Goal: Check status: Check status

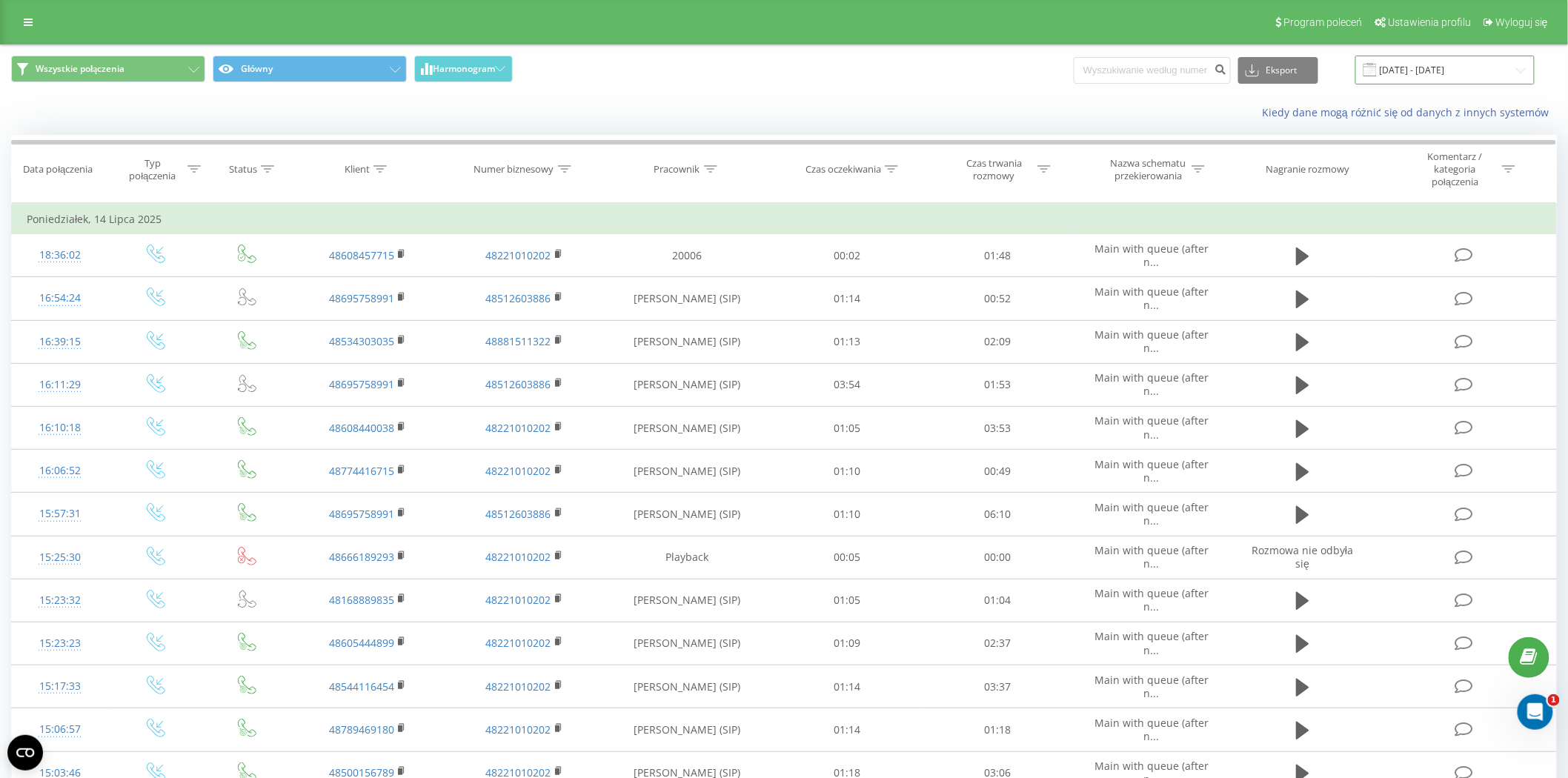
click at [1476, 58] on input "[DATE] - [DATE]" at bounding box center [1445, 70] width 180 height 29
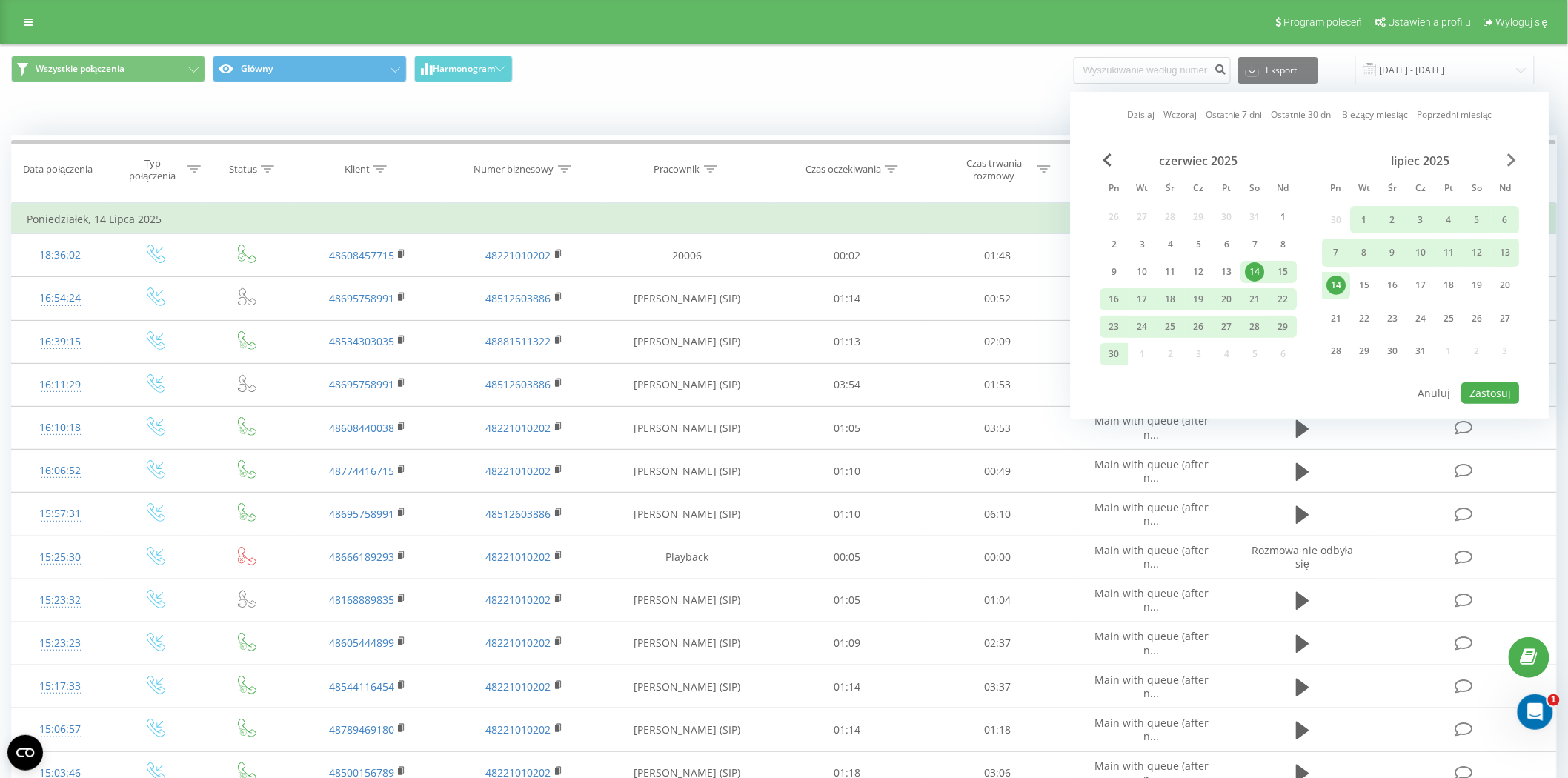
click at [1515, 160] on span "Next Month" at bounding box center [1512, 160] width 9 height 14
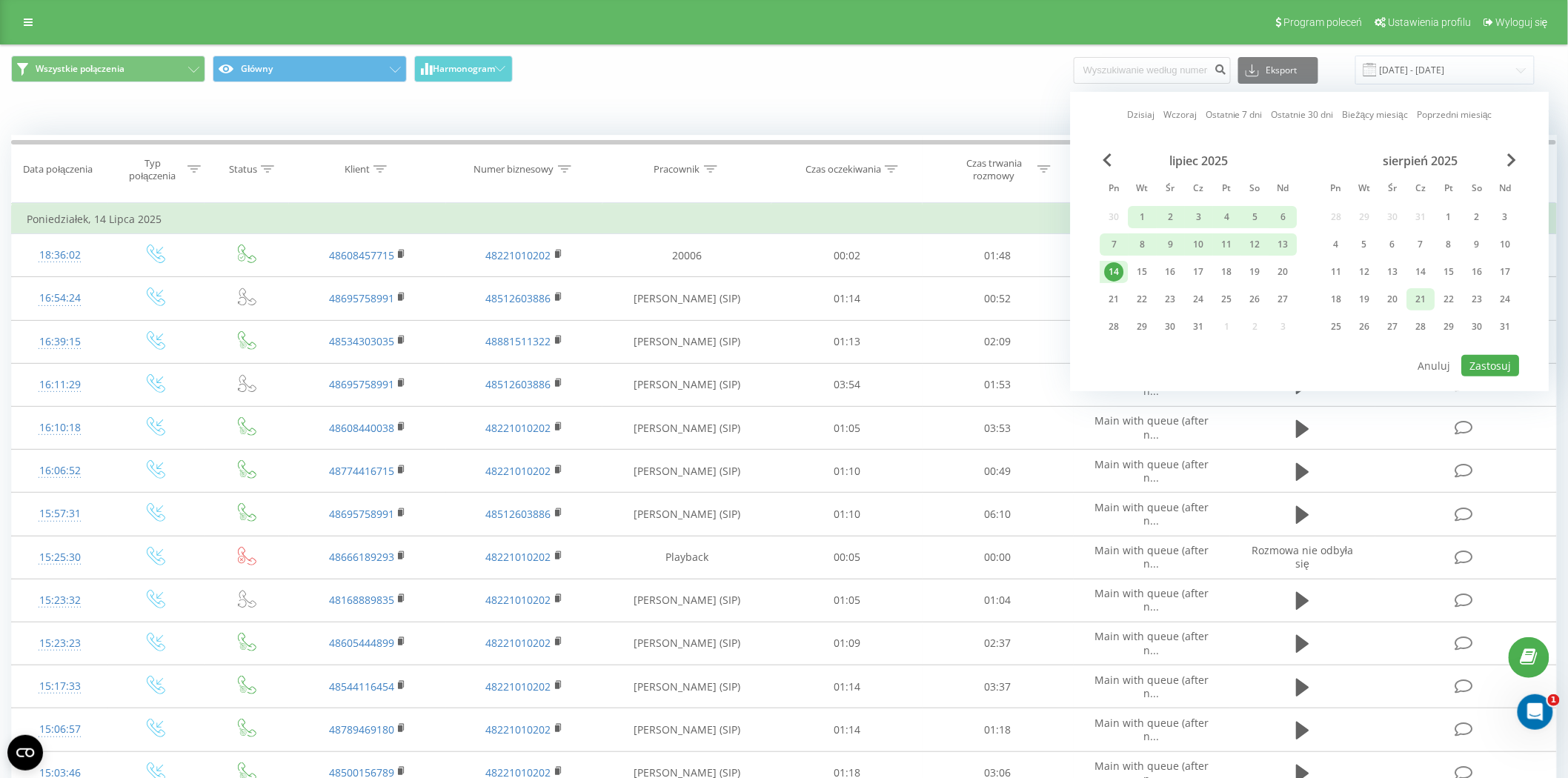
click at [1412, 296] on div "21" at bounding box center [1421, 299] width 19 height 19
click at [1486, 346] on div "lipiec 2025 Pn Wt Śr Cz Pt So Nd 30 1 2 3 4 5 6 7 8 9 10 11 12 13 14 15 16 17 1…" at bounding box center [1310, 253] width 420 height 200
click at [1493, 365] on button "Zastosuj" at bounding box center [1491, 365] width 58 height 22
type input "[DATE] - [DATE]"
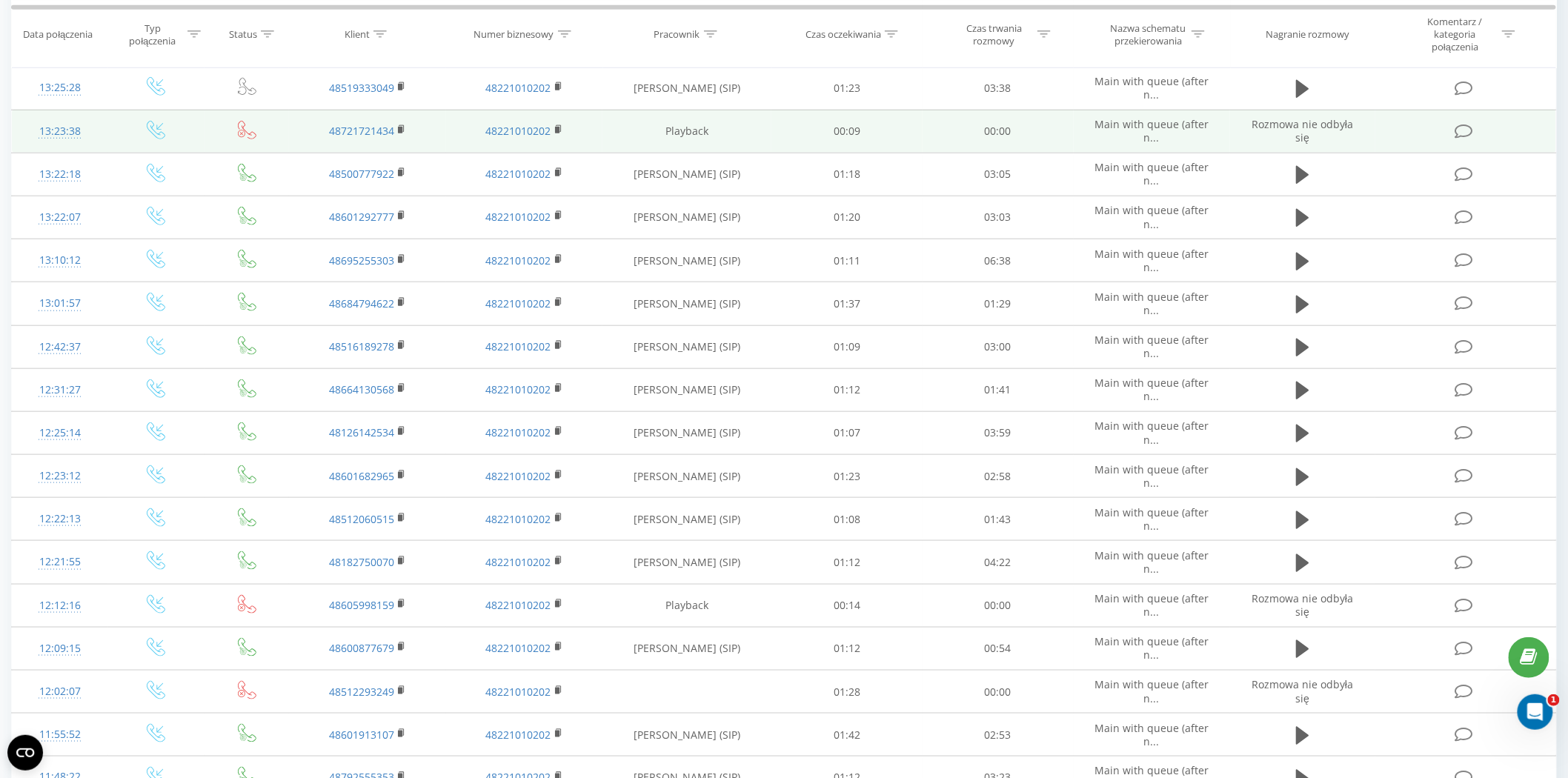
scroll to position [590, 0]
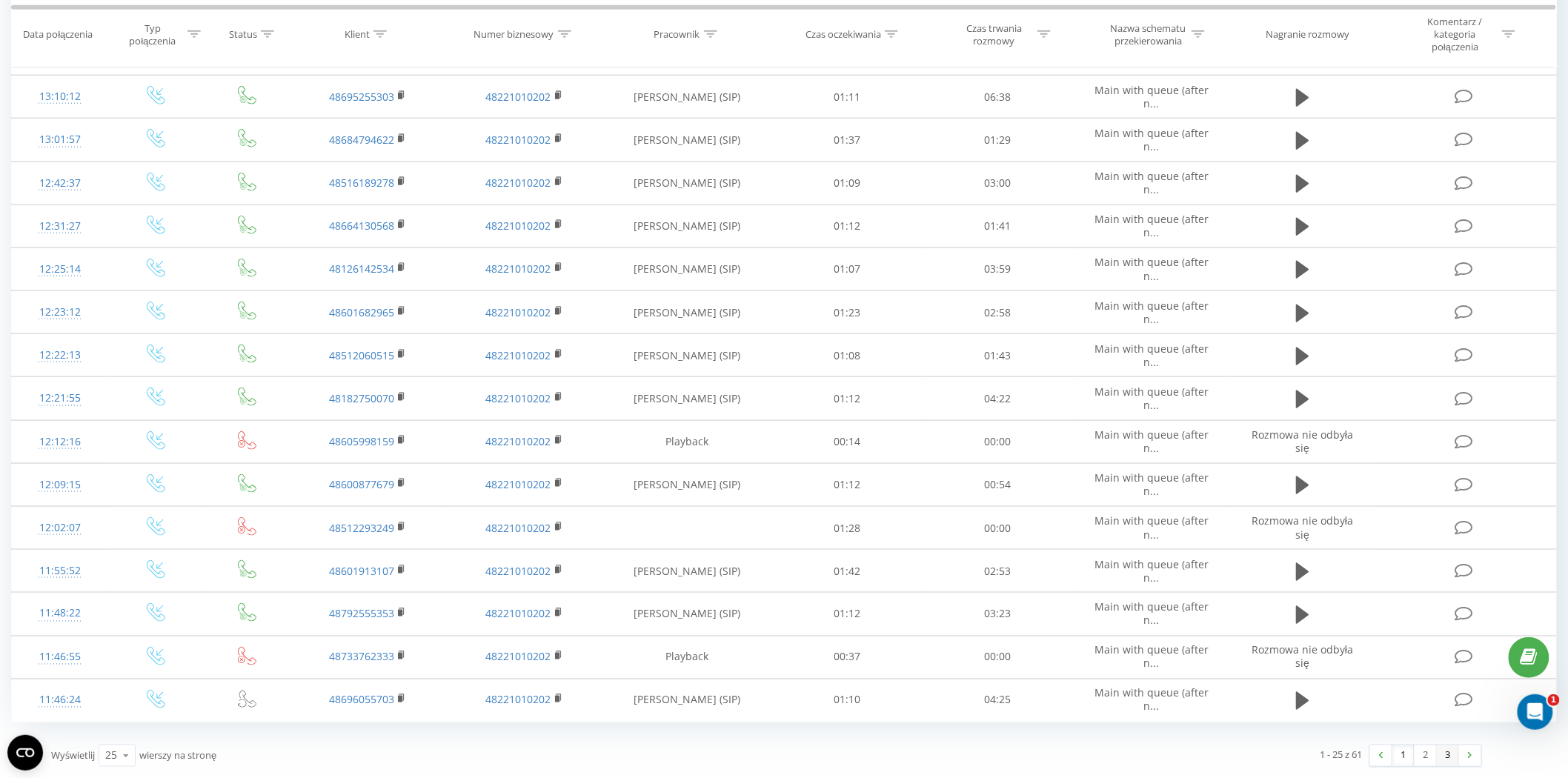
click at [1449, 761] on link "3" at bounding box center [1448, 756] width 22 height 21
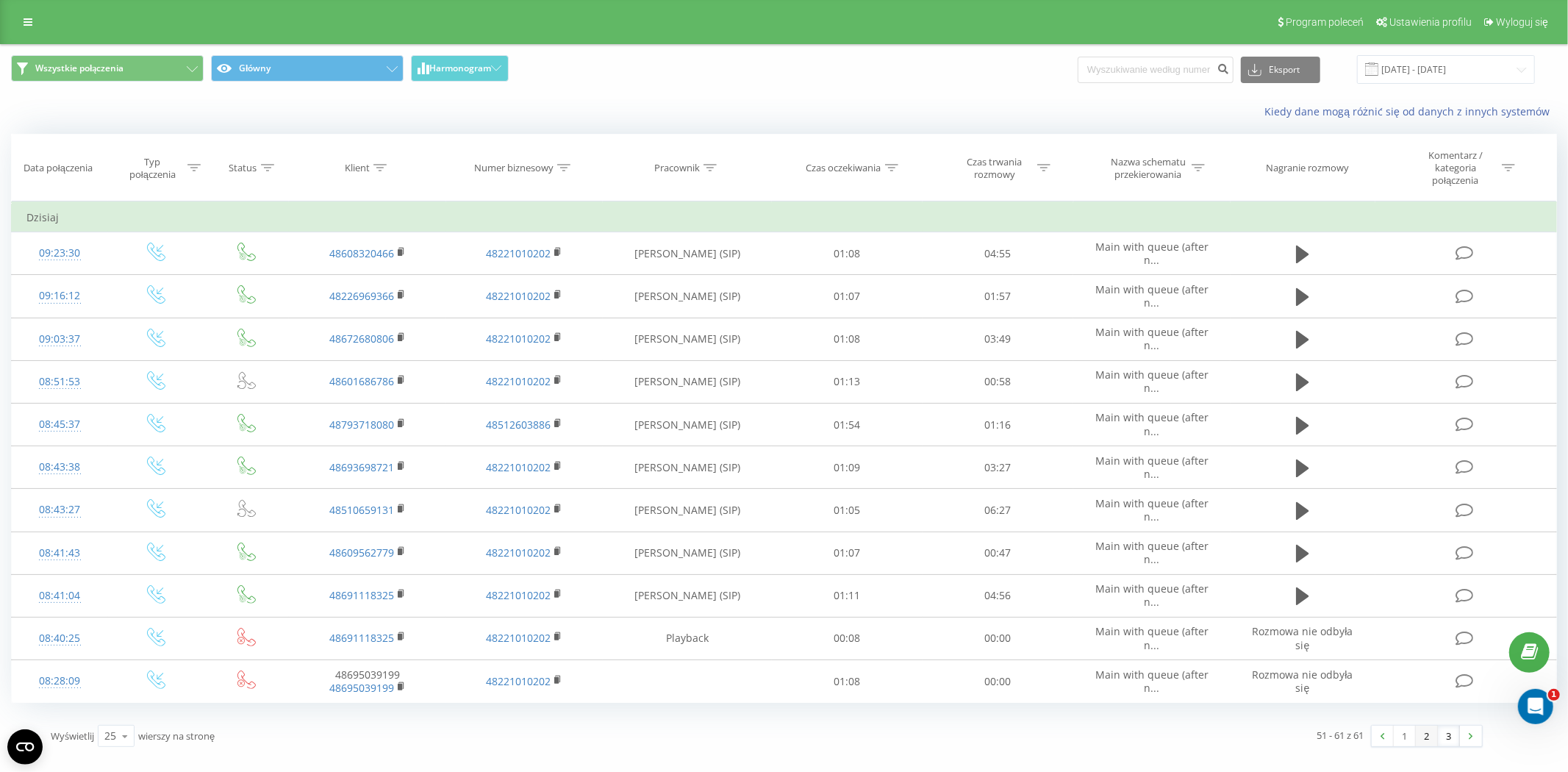
click at [1426, 738] on link "2" at bounding box center [1427, 736] width 22 height 21
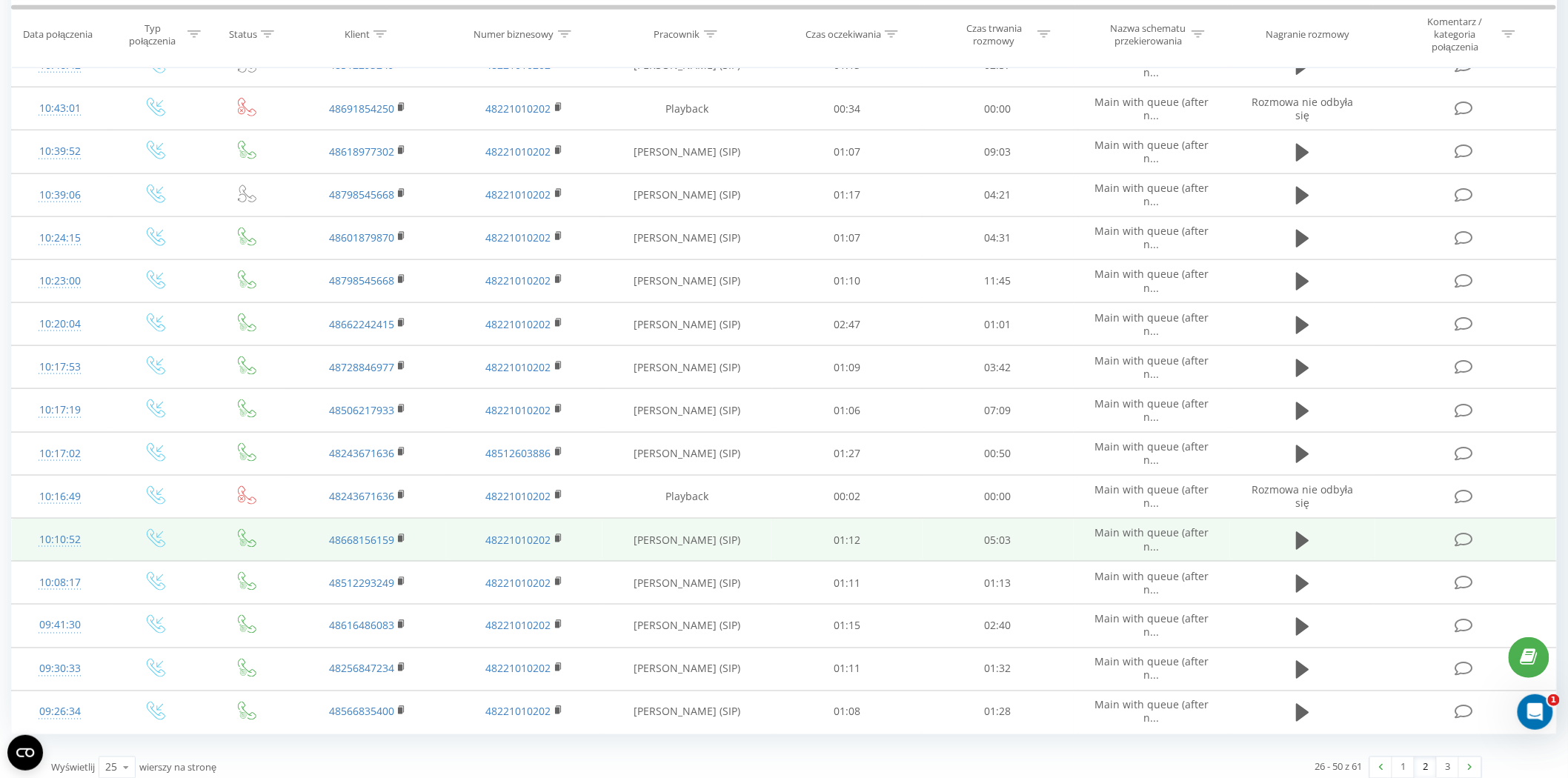
scroll to position [590, 0]
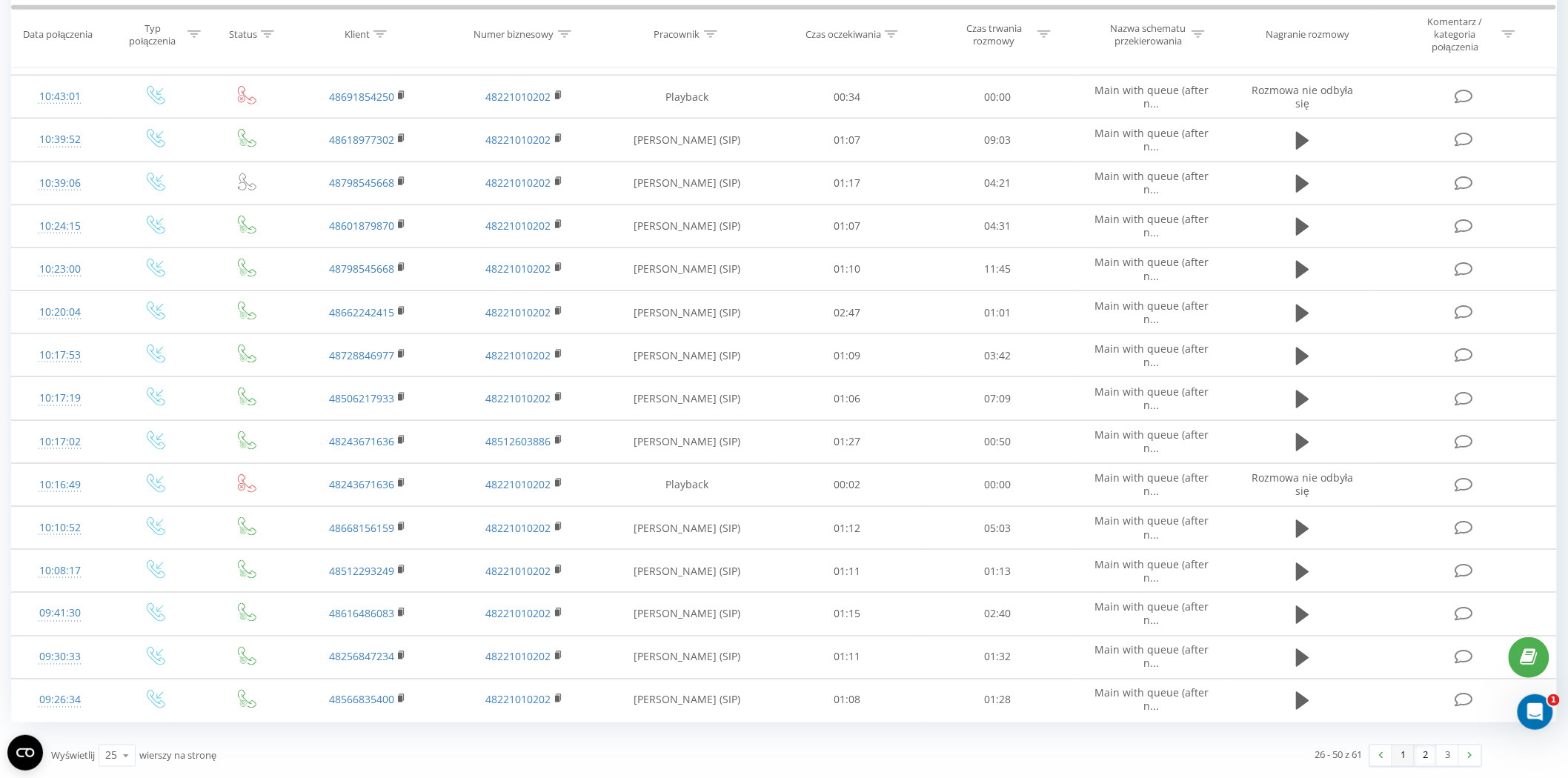
click at [1404, 756] on link "1" at bounding box center [1403, 756] width 22 height 21
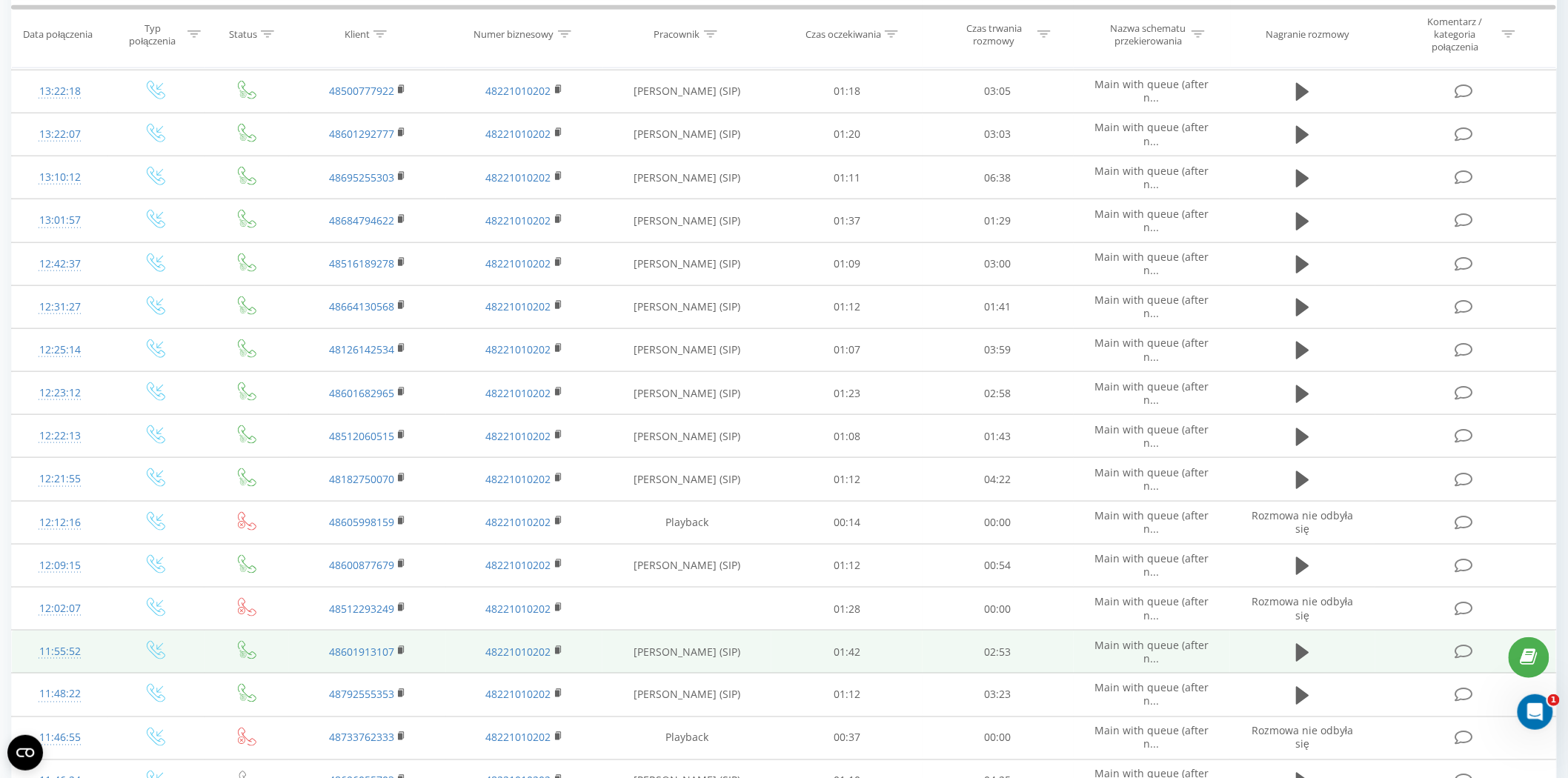
scroll to position [590, 0]
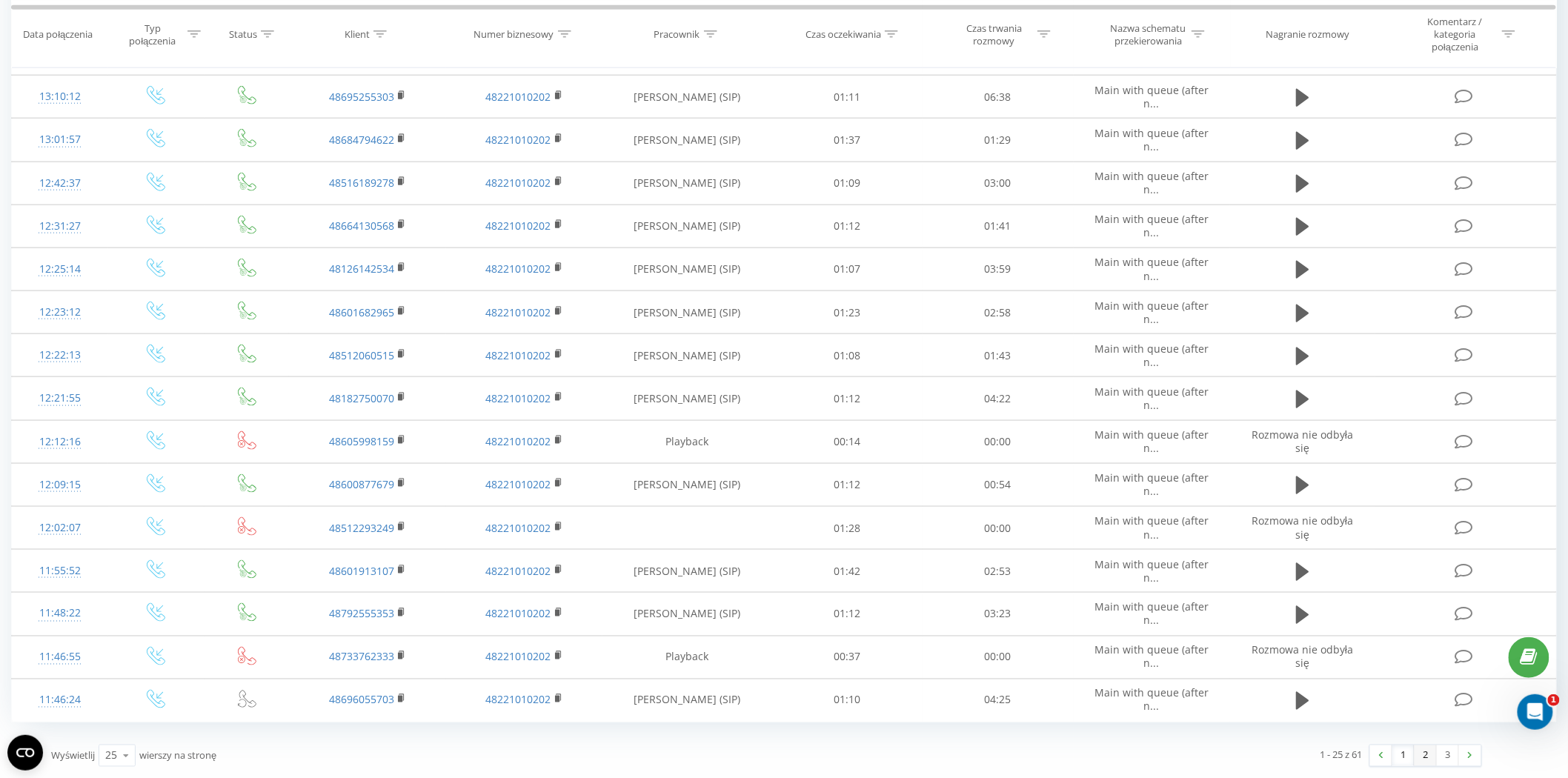
click at [1429, 763] on link "2" at bounding box center [1426, 756] width 22 height 21
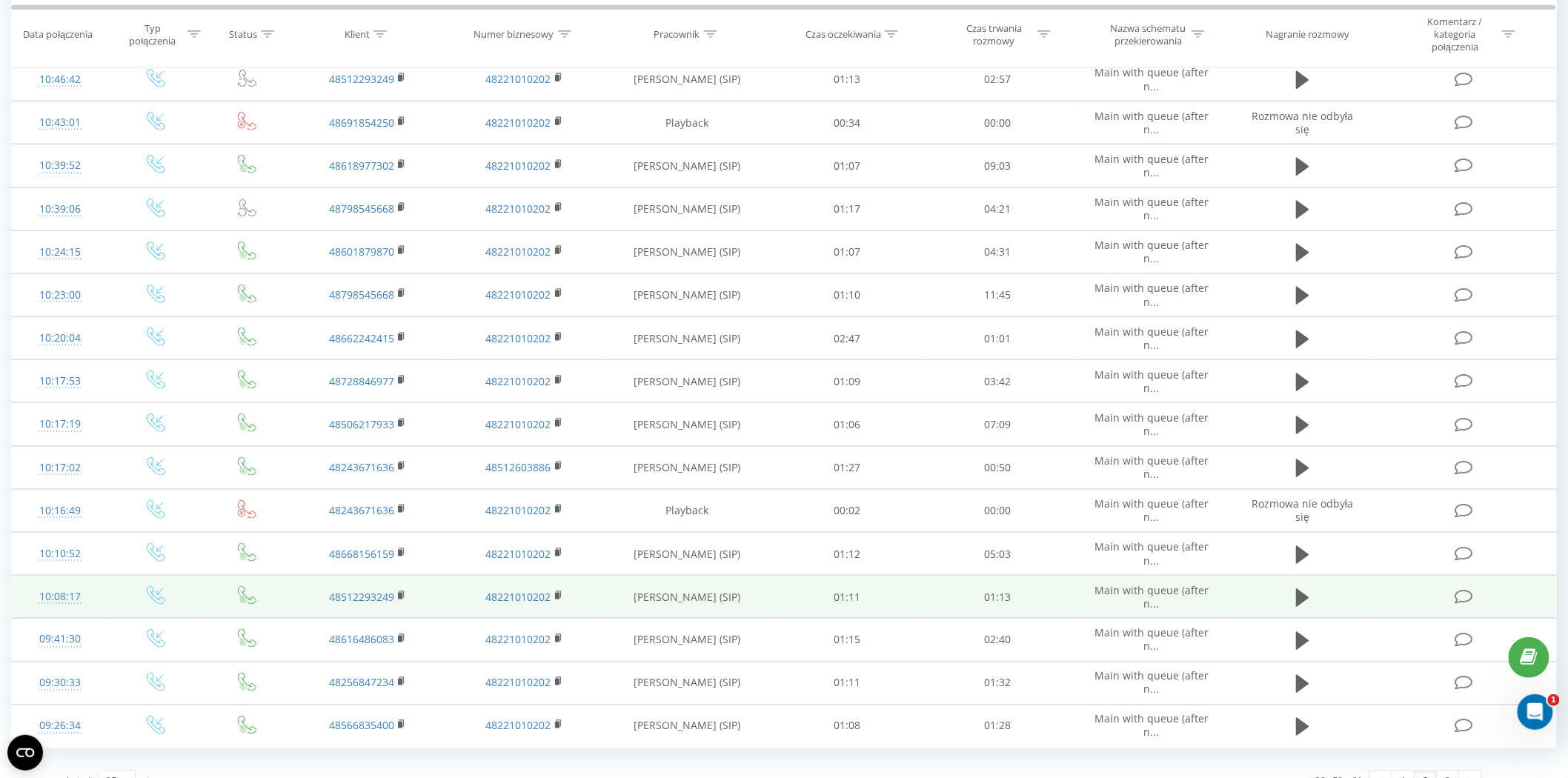
scroll to position [590, 0]
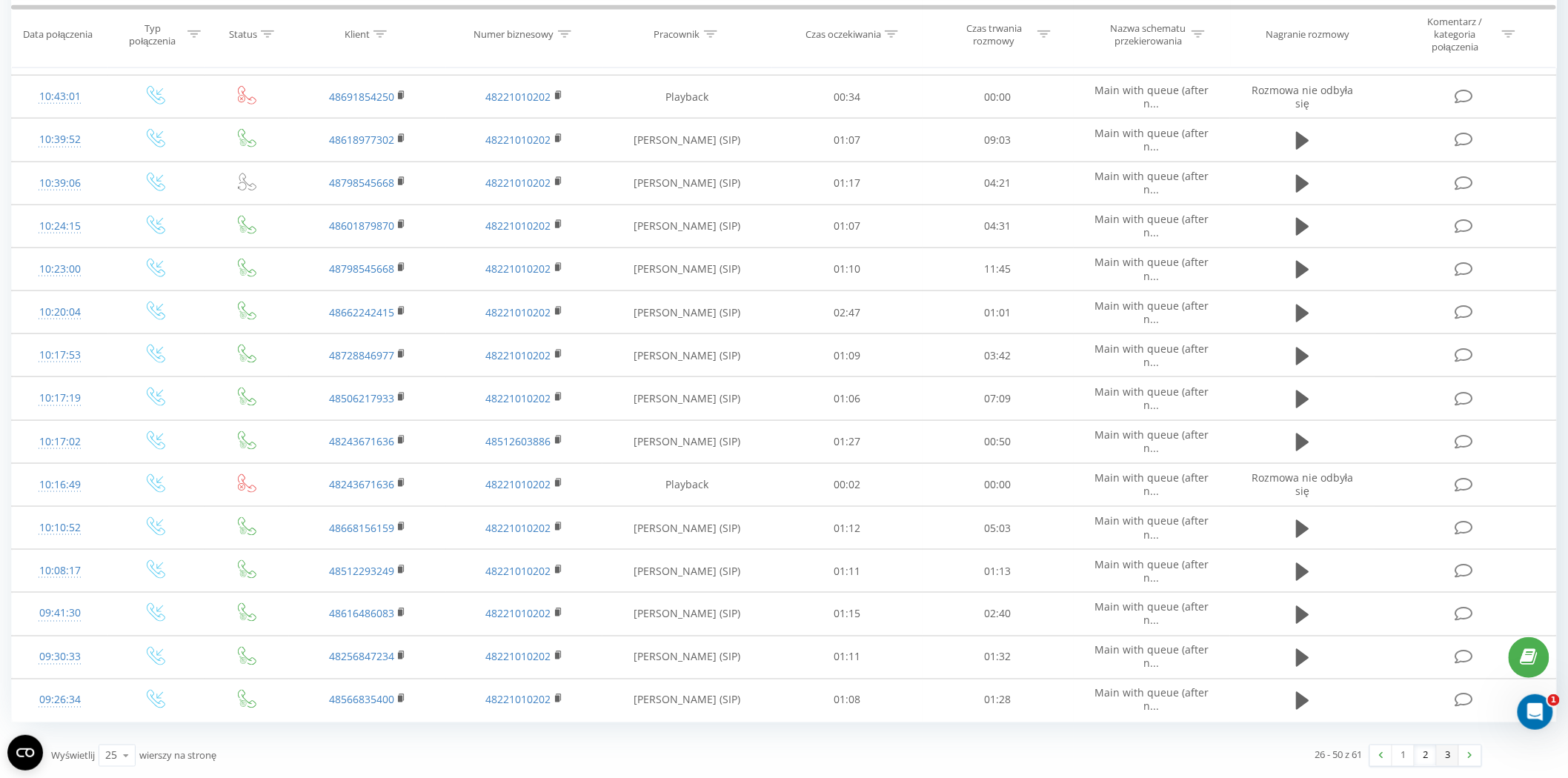
click at [1447, 754] on link "3" at bounding box center [1448, 756] width 22 height 21
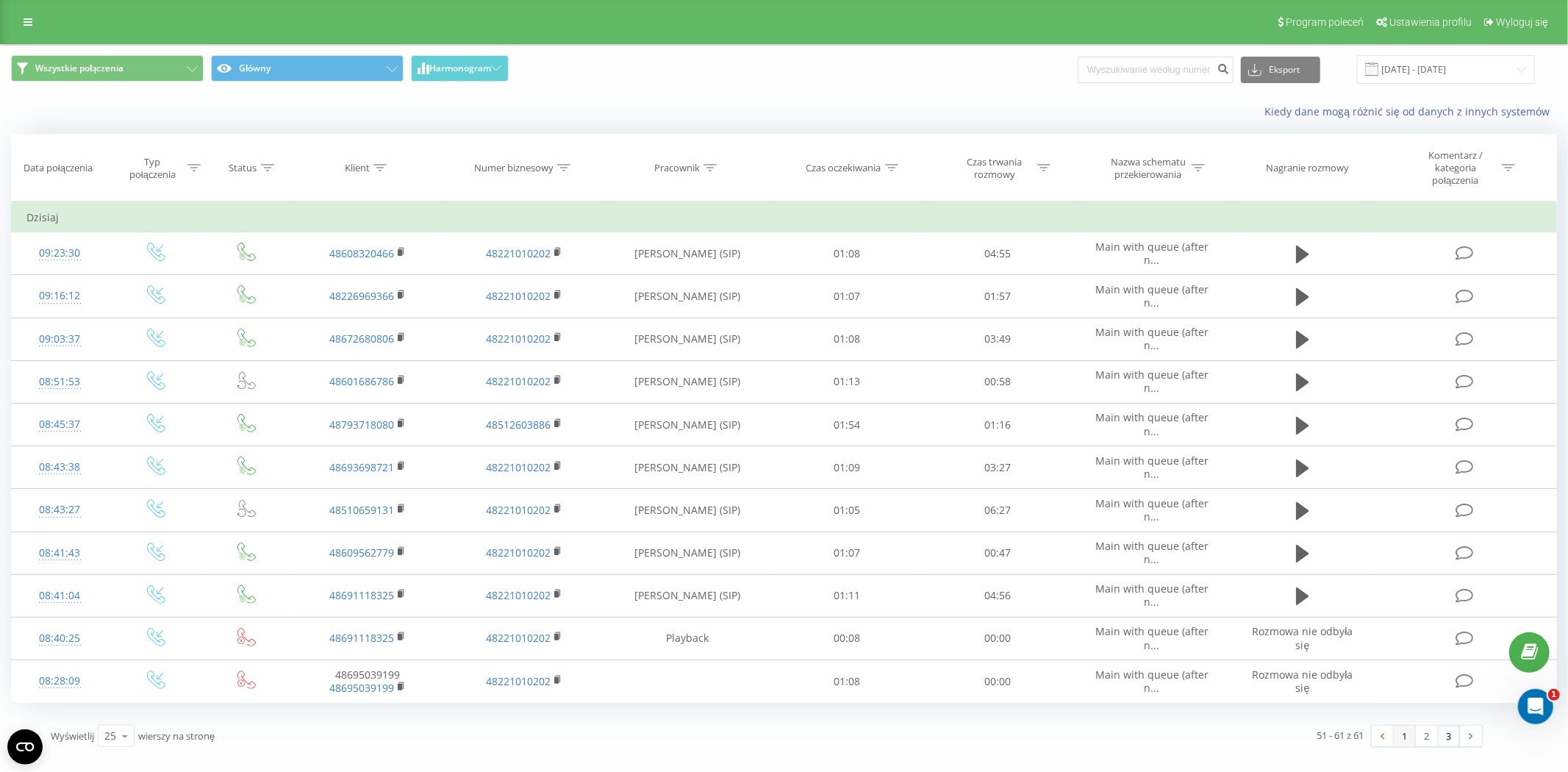
click at [1407, 733] on link "1" at bounding box center [1405, 736] width 22 height 21
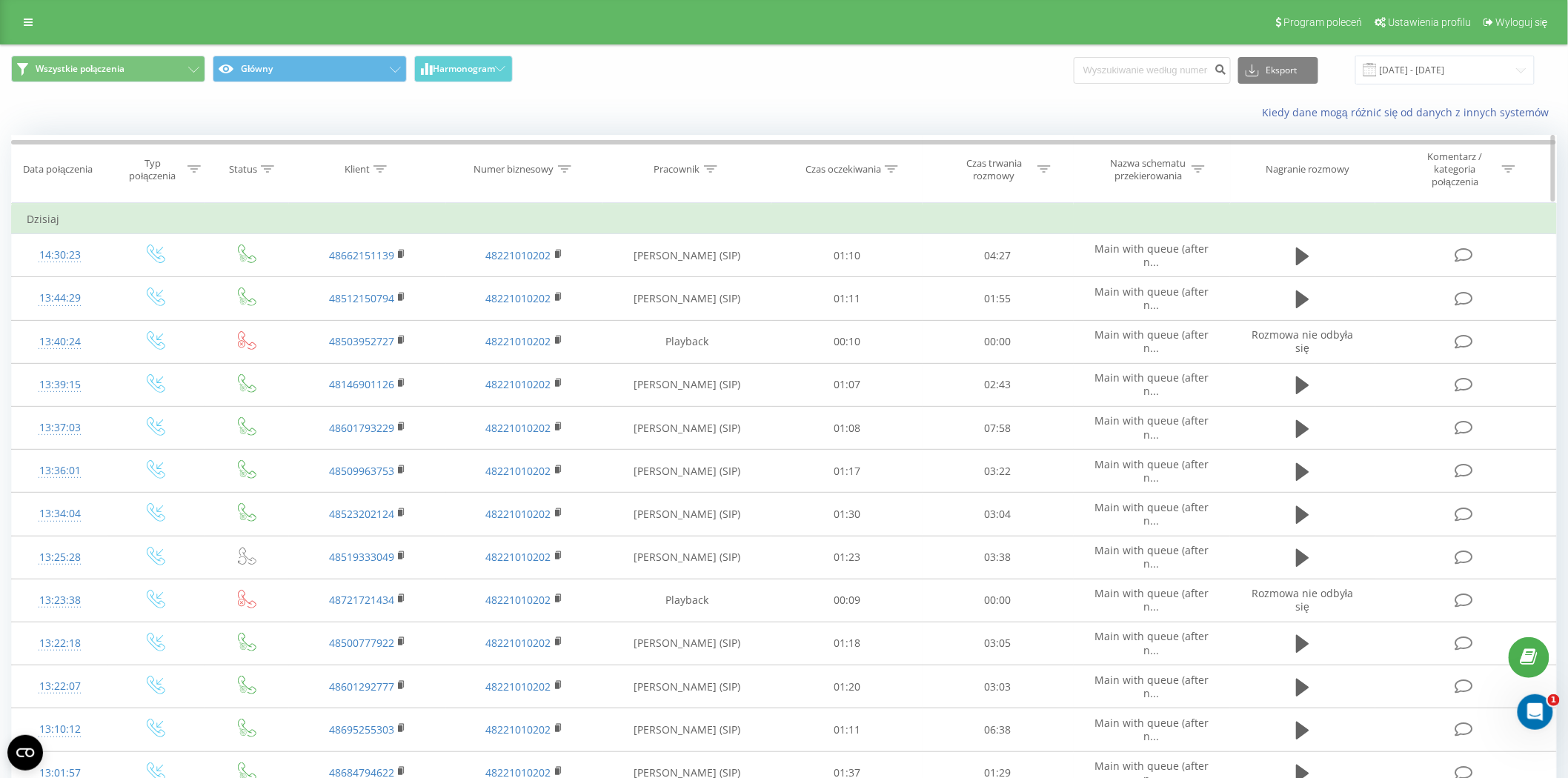
click at [707, 172] on icon at bounding box center [710, 168] width 14 height 7
click at [695, 293] on input "text" at bounding box center [688, 282] width 131 height 26
type input "[PERSON_NAME]"
click at [725, 319] on span "OK" at bounding box center [719, 310] width 42 height 23
